Goal: Transaction & Acquisition: Purchase product/service

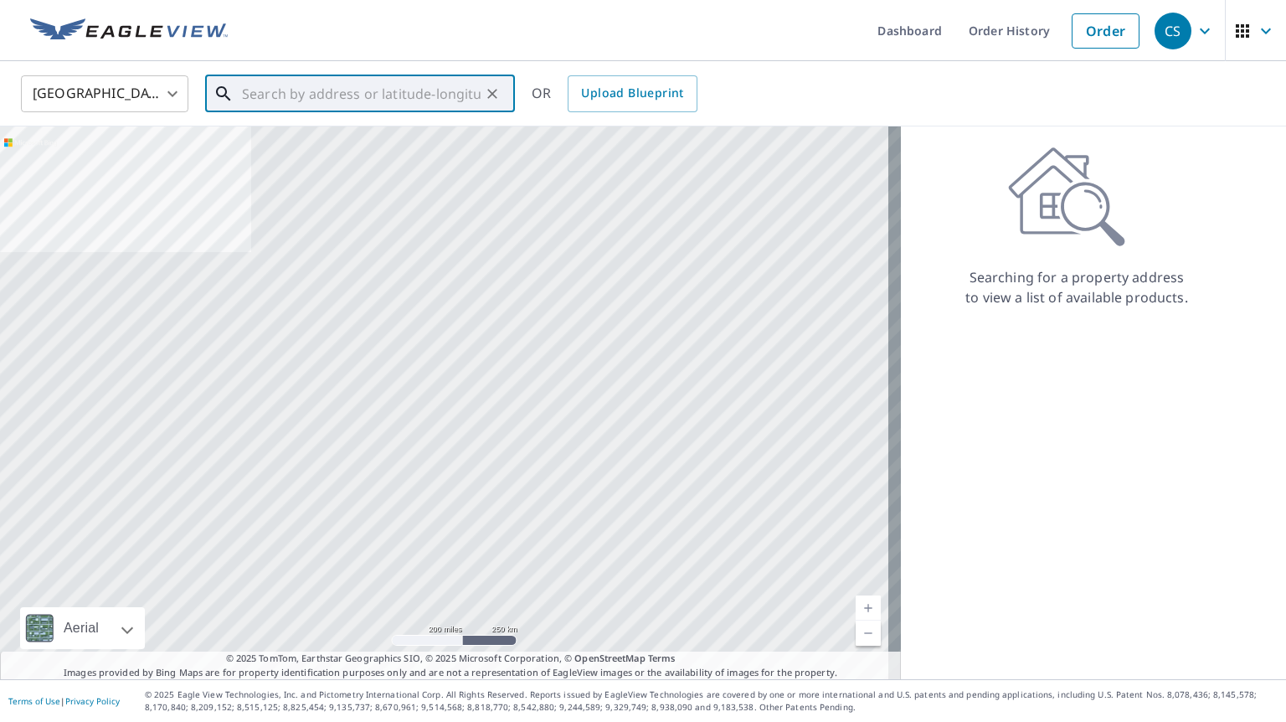
click at [415, 85] on input "text" at bounding box center [361, 93] width 239 height 47
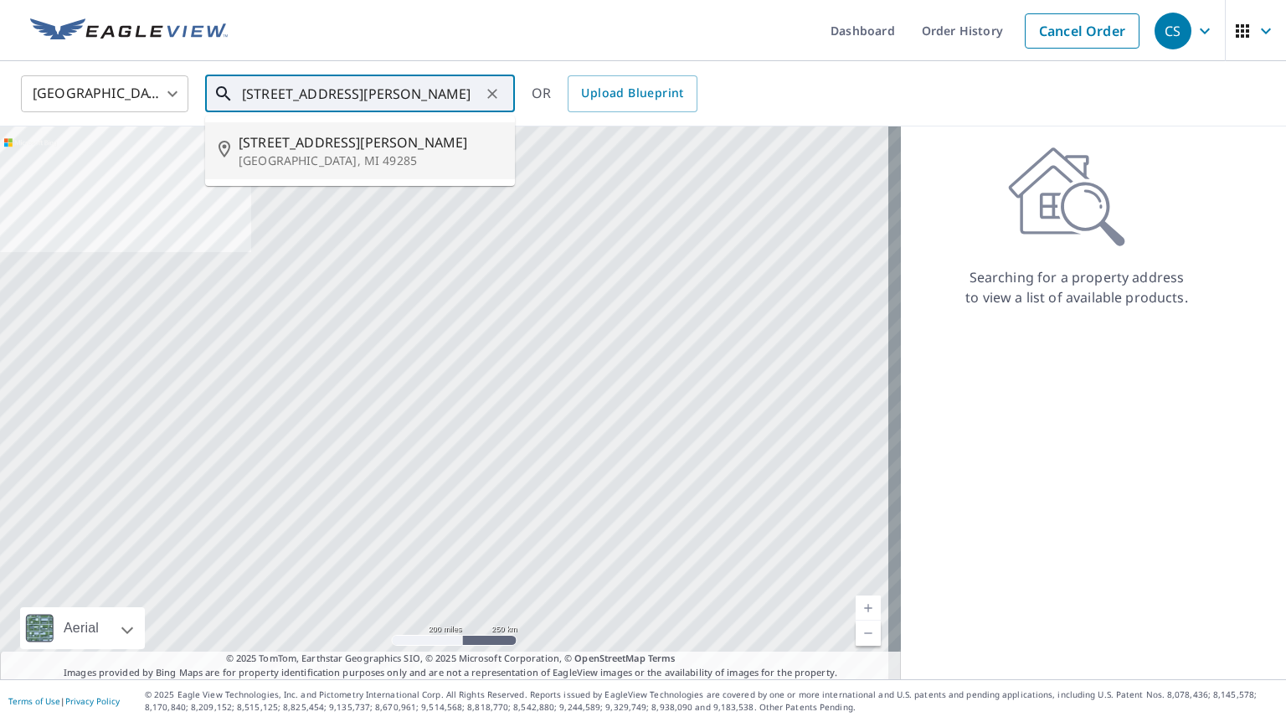
click at [308, 138] on span "[STREET_ADDRESS][PERSON_NAME]" at bounding box center [370, 142] width 263 height 20
type input "[STREET_ADDRESS][PERSON_NAME]"
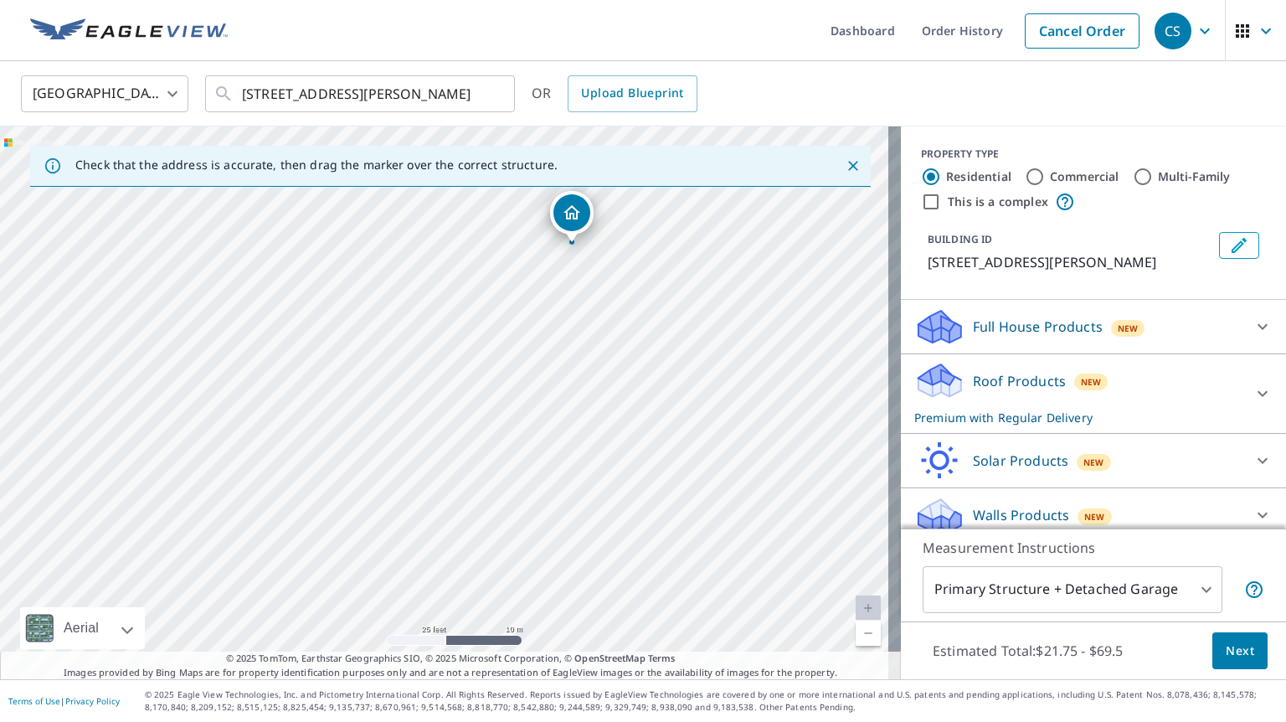
drag, startPoint x: 360, startPoint y: 446, endPoint x: 362, endPoint y: 459, distance: 12.7
click at [362, 459] on div "[STREET_ADDRESS][PERSON_NAME]" at bounding box center [450, 402] width 901 height 553
drag, startPoint x: 569, startPoint y: 219, endPoint x: 276, endPoint y: 304, distance: 305.2
click at [1226, 646] on span "Next" at bounding box center [1240, 650] width 28 height 21
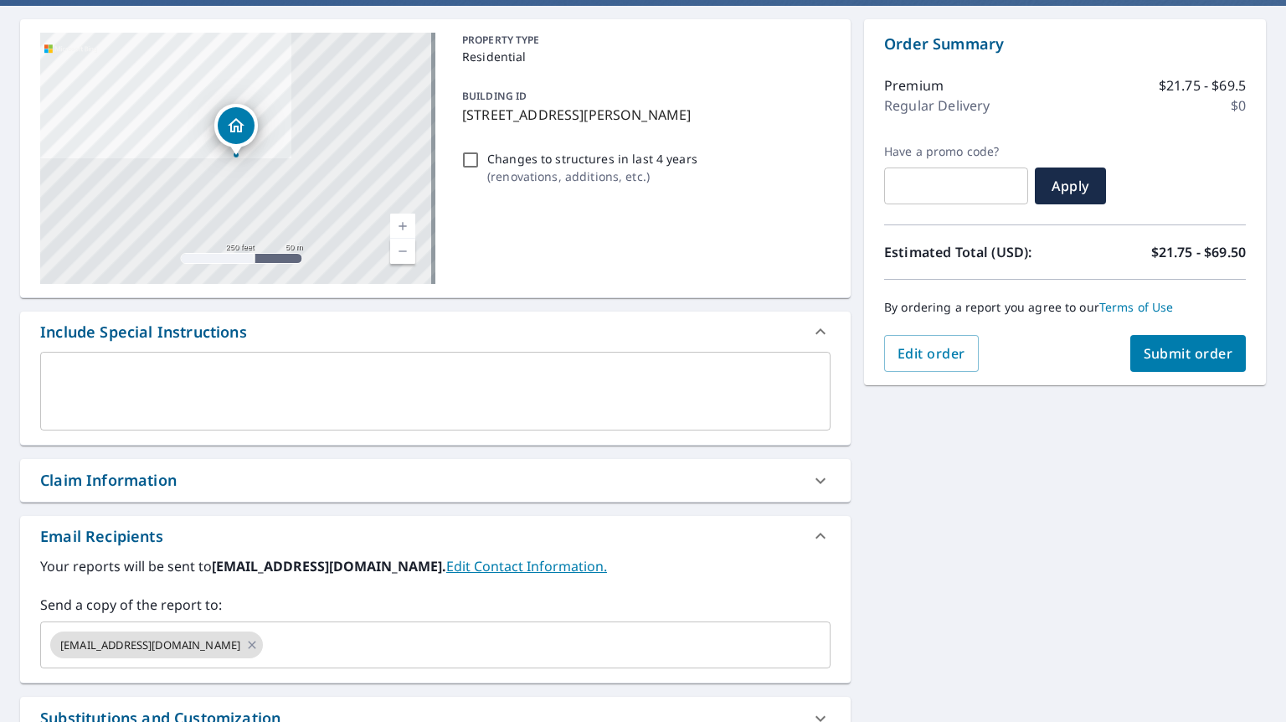
scroll to position [150, 0]
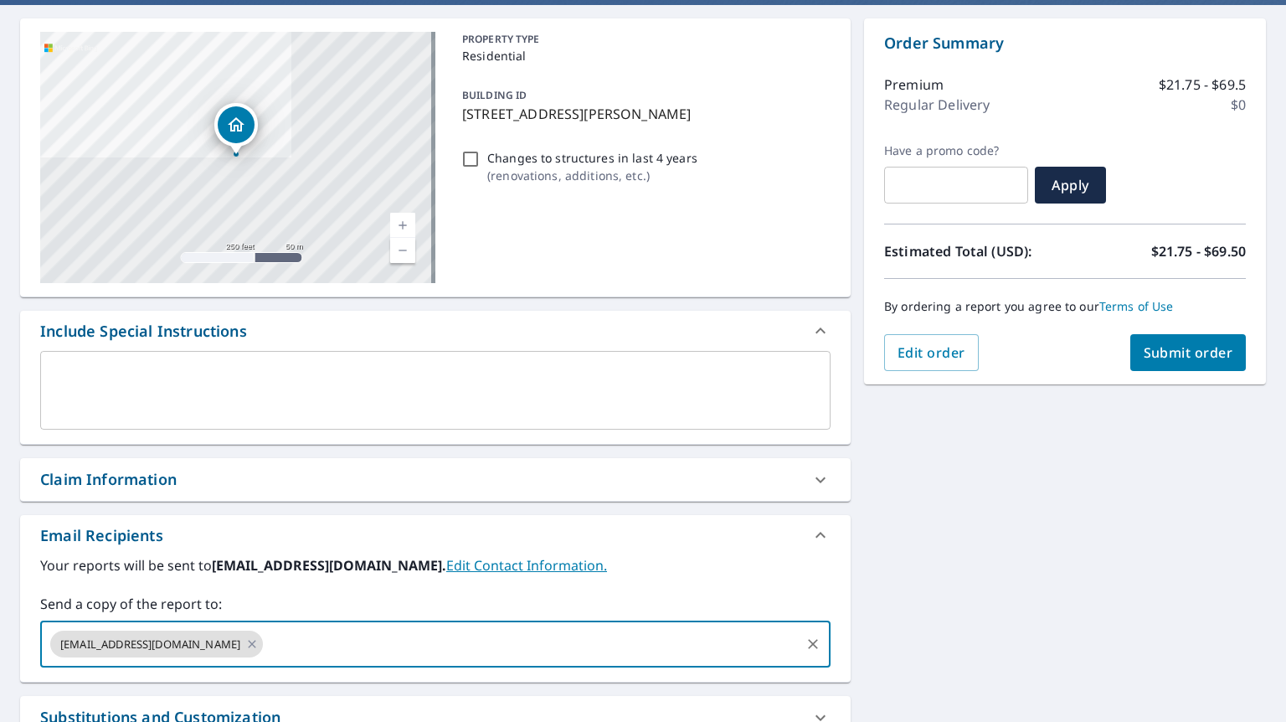
click at [350, 642] on input "text" at bounding box center [531, 644] width 532 height 32
type input "[PERSON_NAME][EMAIL_ADDRESS][DOMAIN_NAME]"
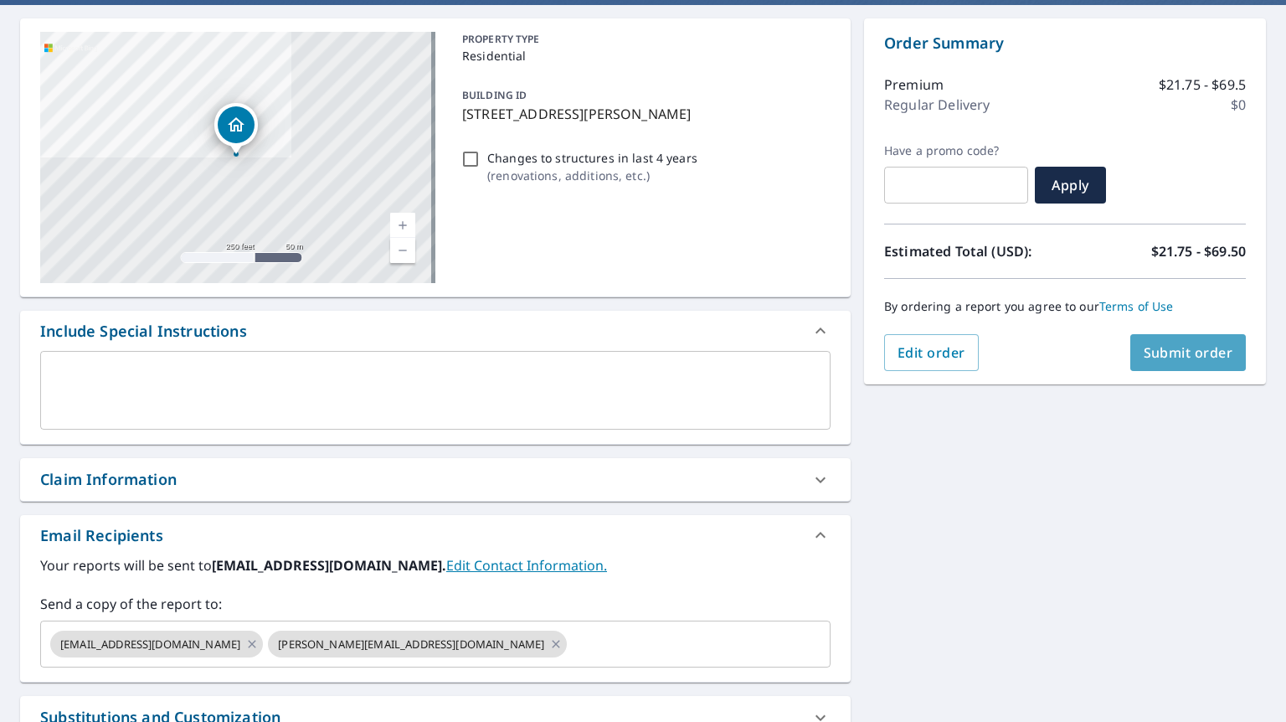
click at [1196, 348] on span "Submit order" at bounding box center [1189, 352] width 90 height 18
checkbox input "true"
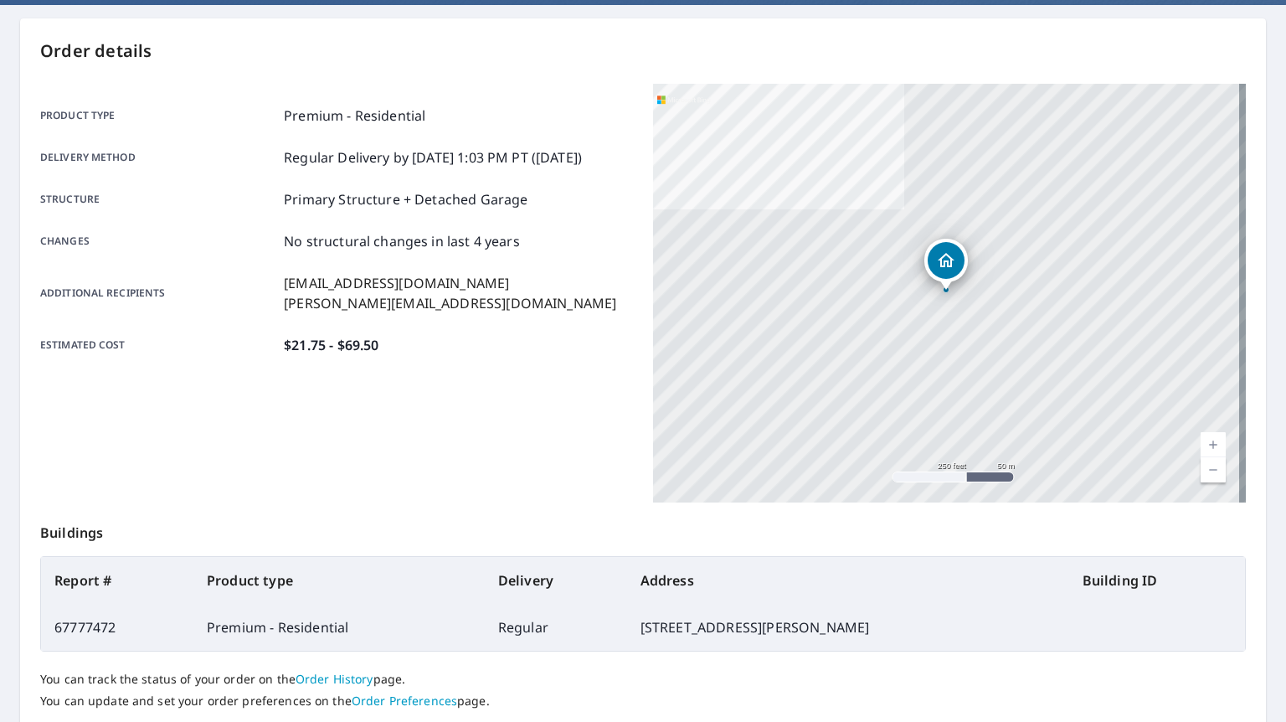
scroll to position [263, 0]
